Goal: Information Seeking & Learning: Find specific page/section

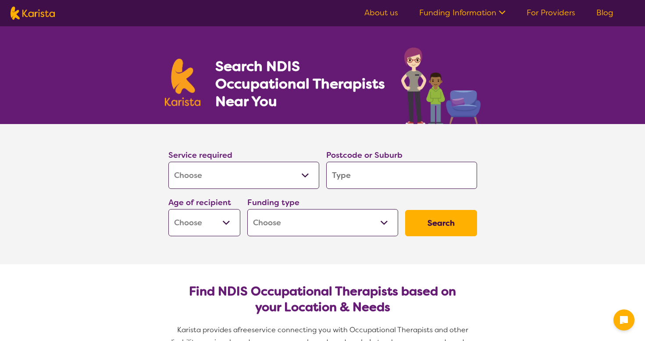
select select "[MEDICAL_DATA]"
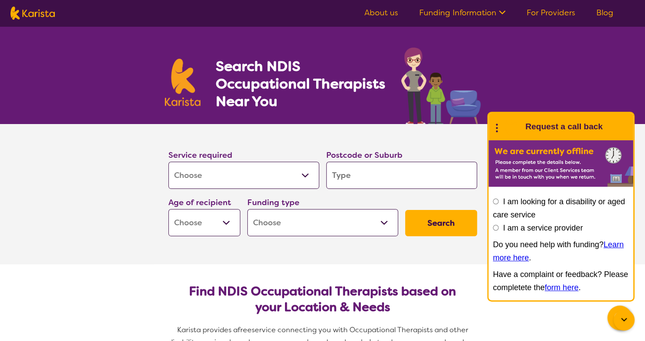
click at [306, 177] on select "Allied Health Assistant Assessment (ADHD or Autism) Behaviour support Counselli…" at bounding box center [243, 175] width 151 height 27
select select "Home Care Package Provider"
click at [168, 162] on select "Allied Health Assistant Assessment (ADHD or Autism) Behaviour support Counselli…" at bounding box center [243, 175] width 151 height 27
select select "Home Care Package Provider"
click at [228, 222] on select "Early Childhood - 0 to 9 Child - 10 to 11 Adolescent - 12 to 17 Adult - 18 to 6…" at bounding box center [204, 222] width 72 height 27
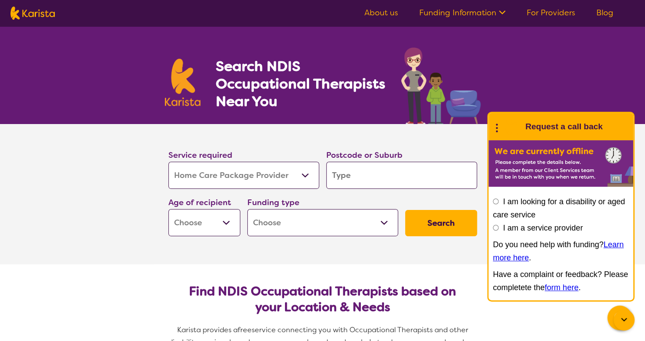
select select "AD"
click at [168, 209] on select "Early Childhood - 0 to 9 Child - 10 to 11 Adolescent - 12 to 17 Adult - 18 to 6…" at bounding box center [204, 222] width 72 height 27
select select "AD"
click at [386, 219] on select "Home Care Package - Level 1 Home Care Package - Level 2 Home Care Package - Lev…" at bounding box center [322, 222] width 151 height 27
select select "i-don-t-know"
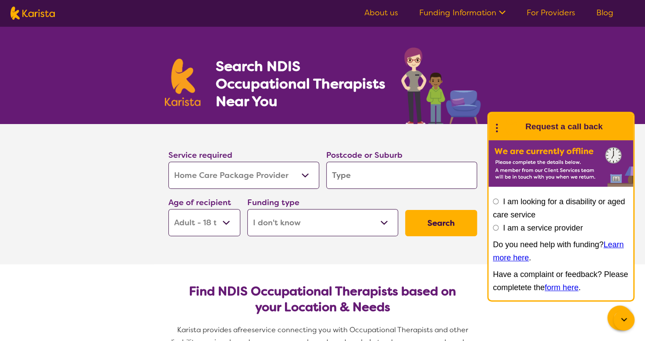
click at [247, 209] on select "Home Care Package - Level 1 Home Care Package - Level 2 Home Care Package - Lev…" at bounding box center [322, 222] width 151 height 27
select select "i-don-t-know"
click at [363, 182] on input "search" at bounding box center [401, 175] width 151 height 27
type input "3"
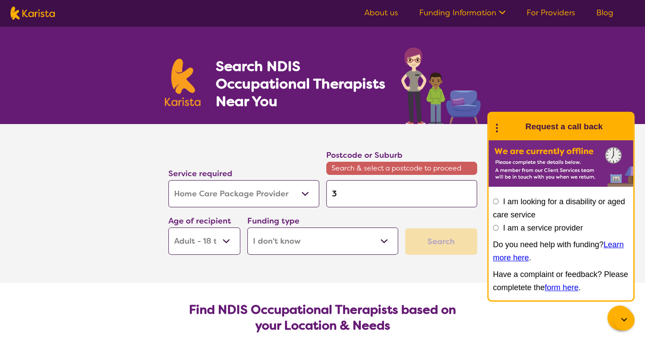
type input "30"
type input "306"
type input "3064"
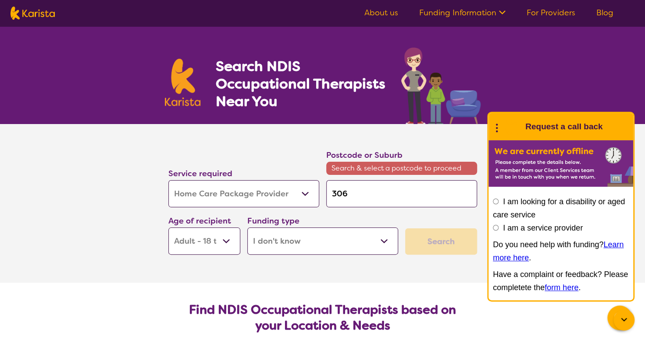
type input "3064"
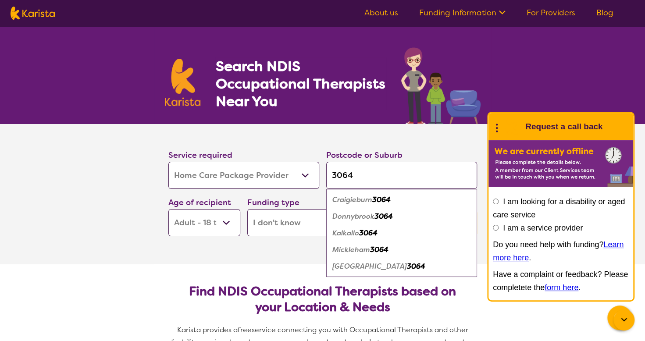
type input "3064"
click at [382, 198] on em "3064" at bounding box center [381, 199] width 18 height 9
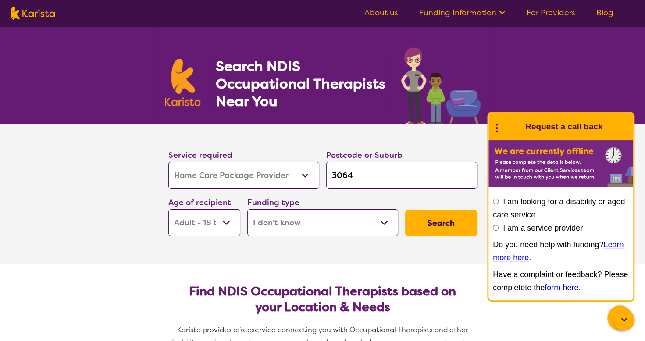
click at [452, 227] on button "Search" at bounding box center [441, 223] width 72 height 26
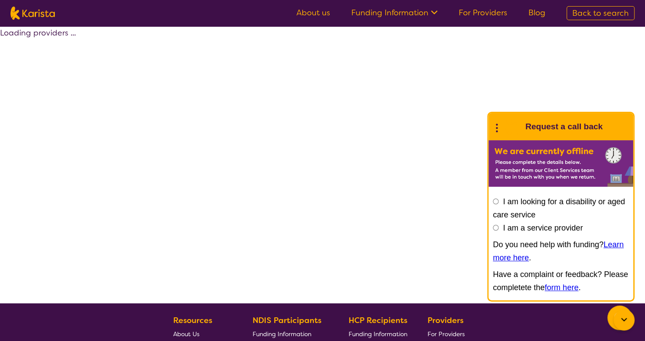
select select "Home Care Package Provider"
select select "AD"
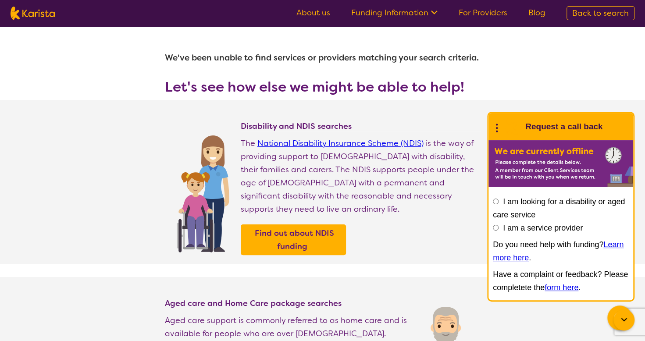
click at [493, 16] on link "For Providers" at bounding box center [483, 12] width 49 height 11
